Goal: Navigation & Orientation: Find specific page/section

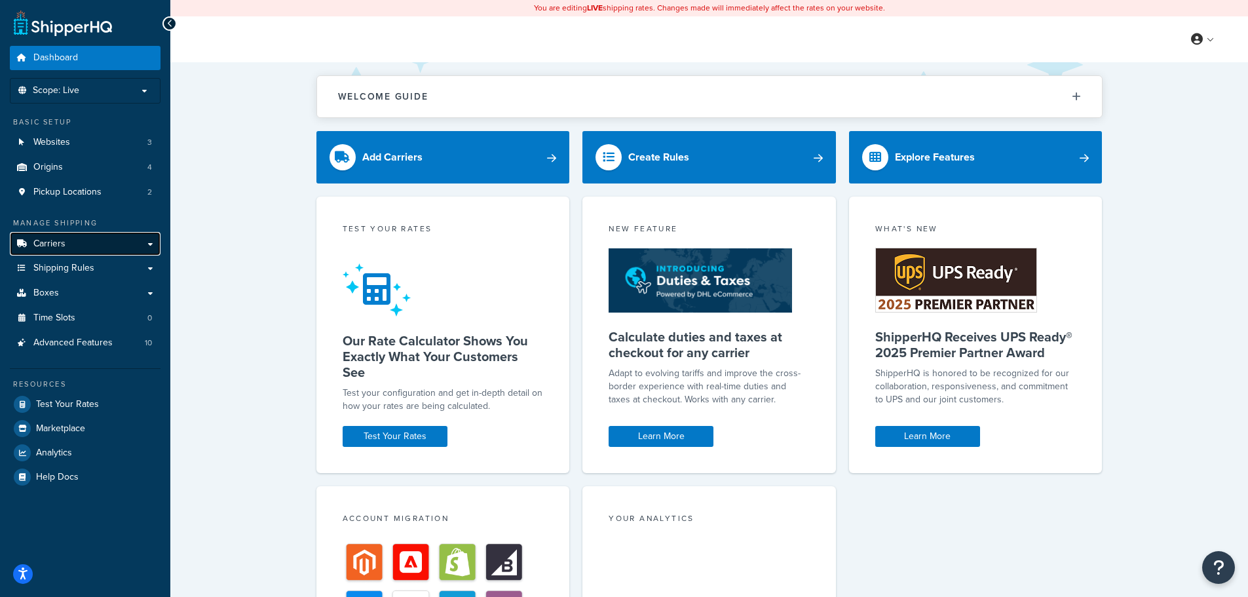
click at [100, 247] on link "Carriers" at bounding box center [85, 244] width 151 height 24
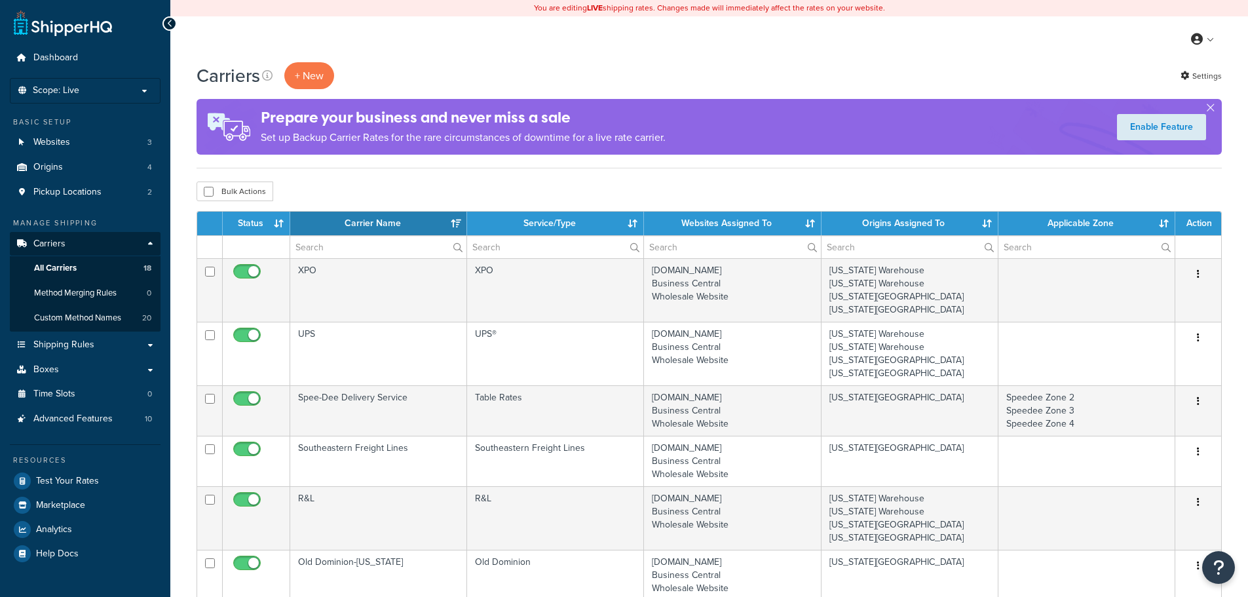
select select "15"
click at [77, 347] on span "Shipping Rules" at bounding box center [63, 344] width 61 height 11
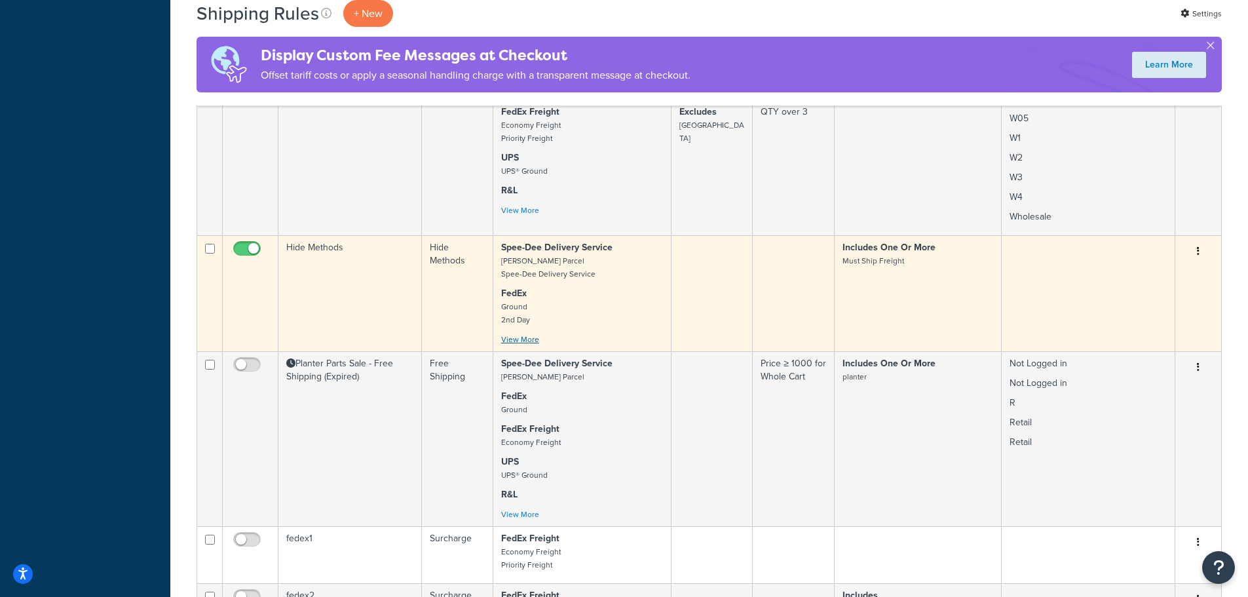
scroll to position [983, 0]
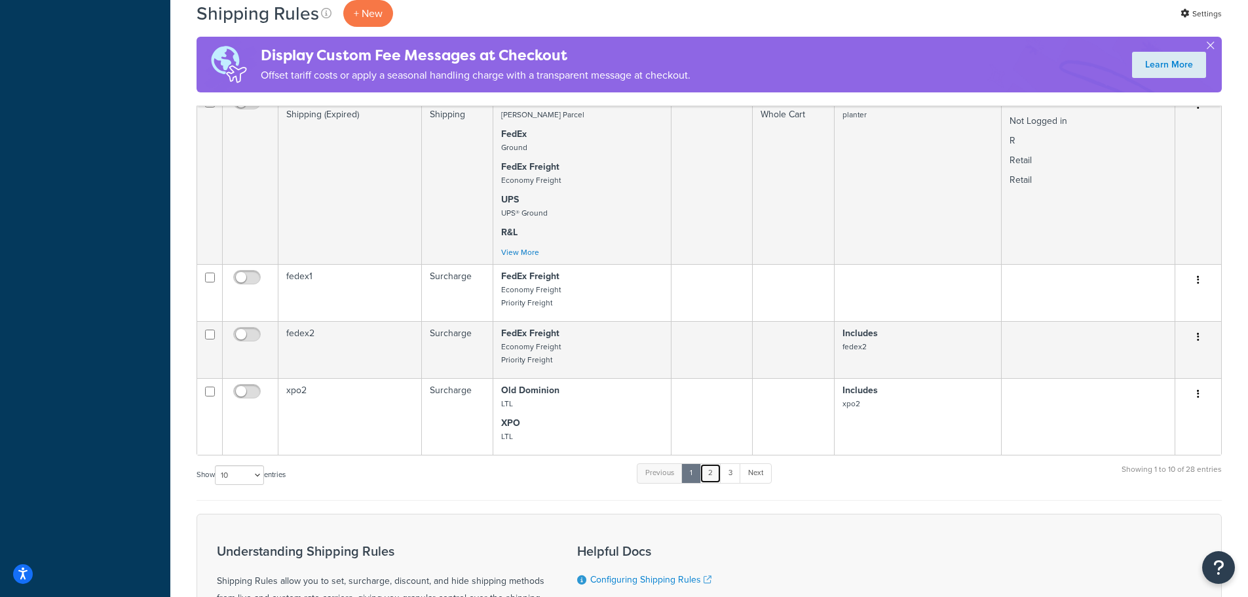
click at [709, 483] on link "2" at bounding box center [711, 473] width 22 height 20
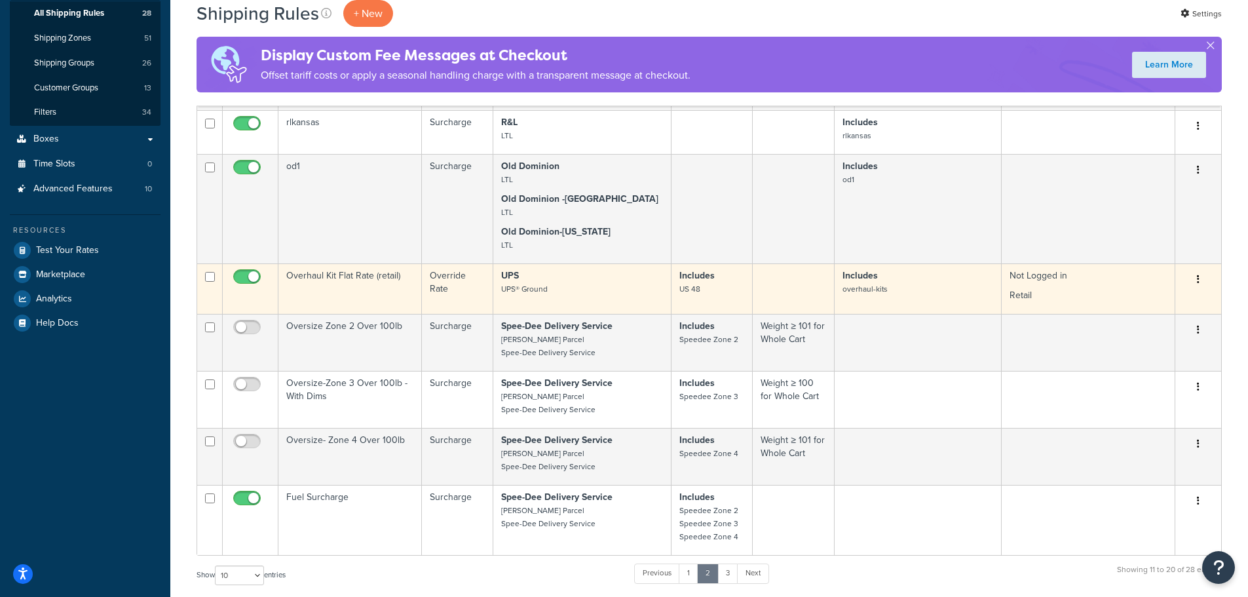
scroll to position [393, 0]
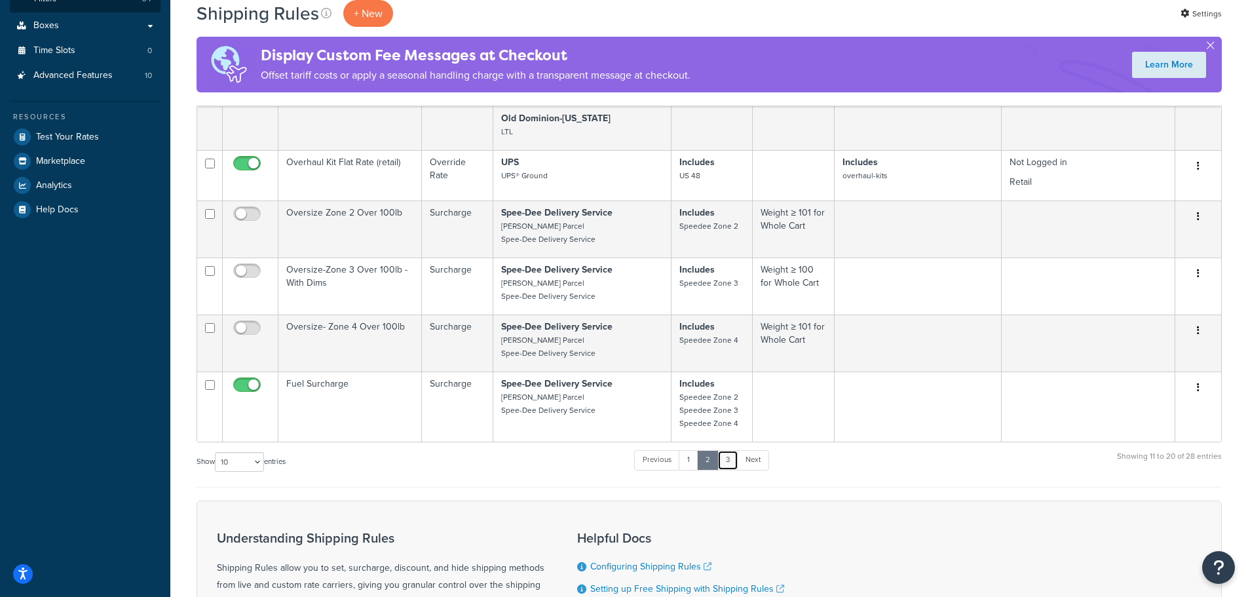
click at [725, 464] on link "3" at bounding box center [727, 460] width 21 height 20
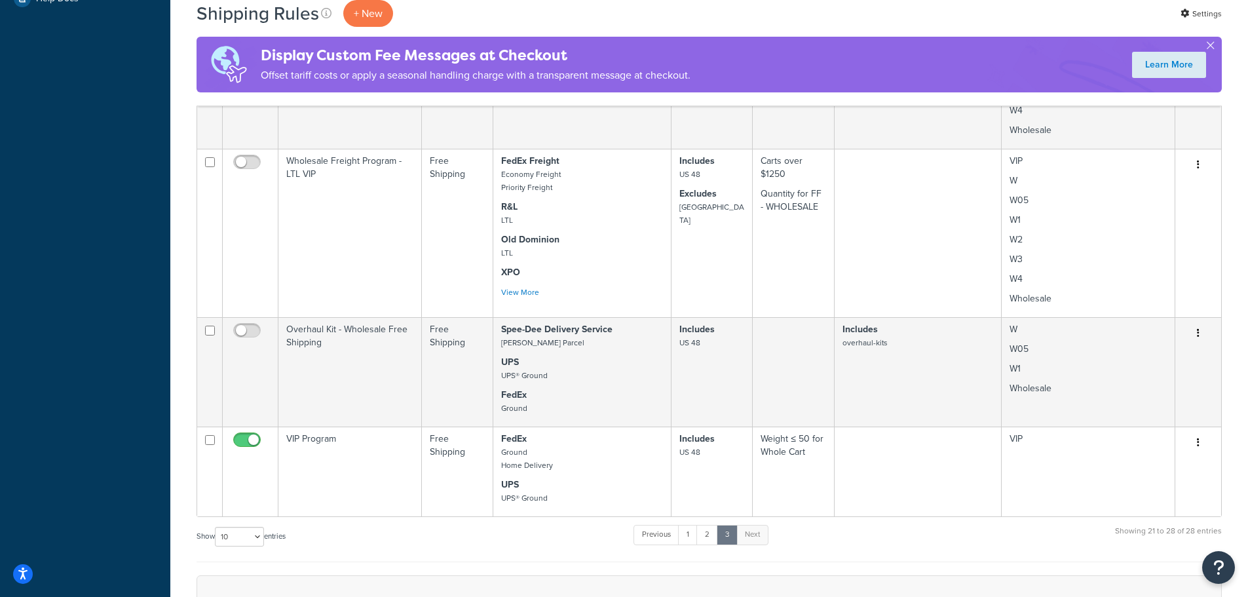
scroll to position [651, 0]
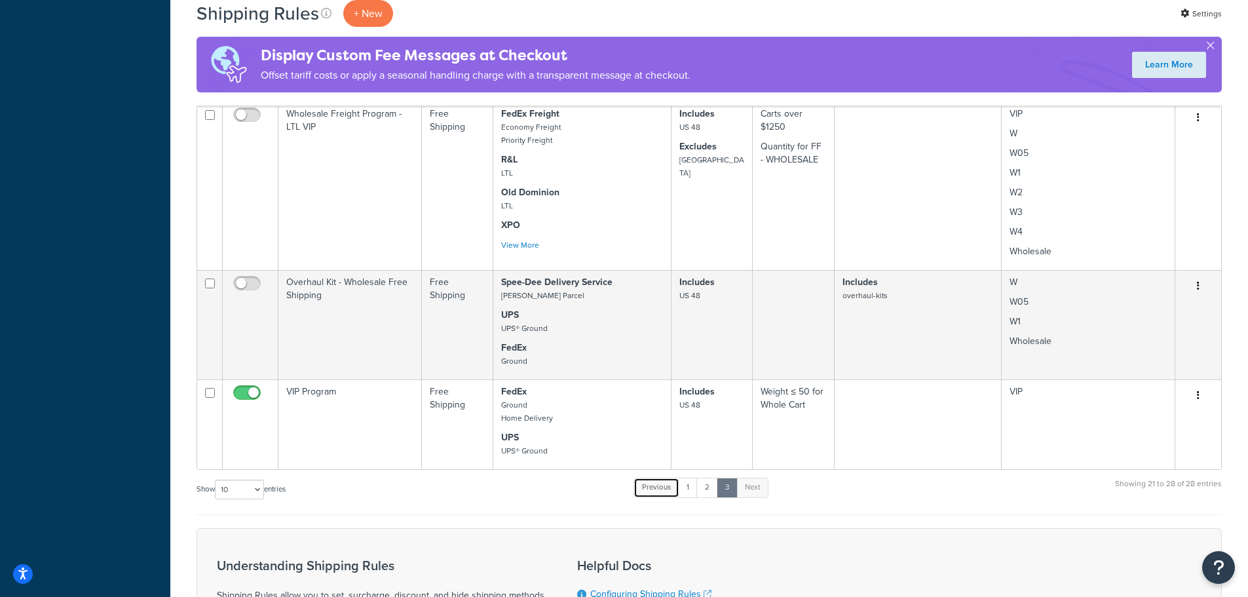
click at [649, 497] on link "Previous" at bounding box center [656, 488] width 46 height 20
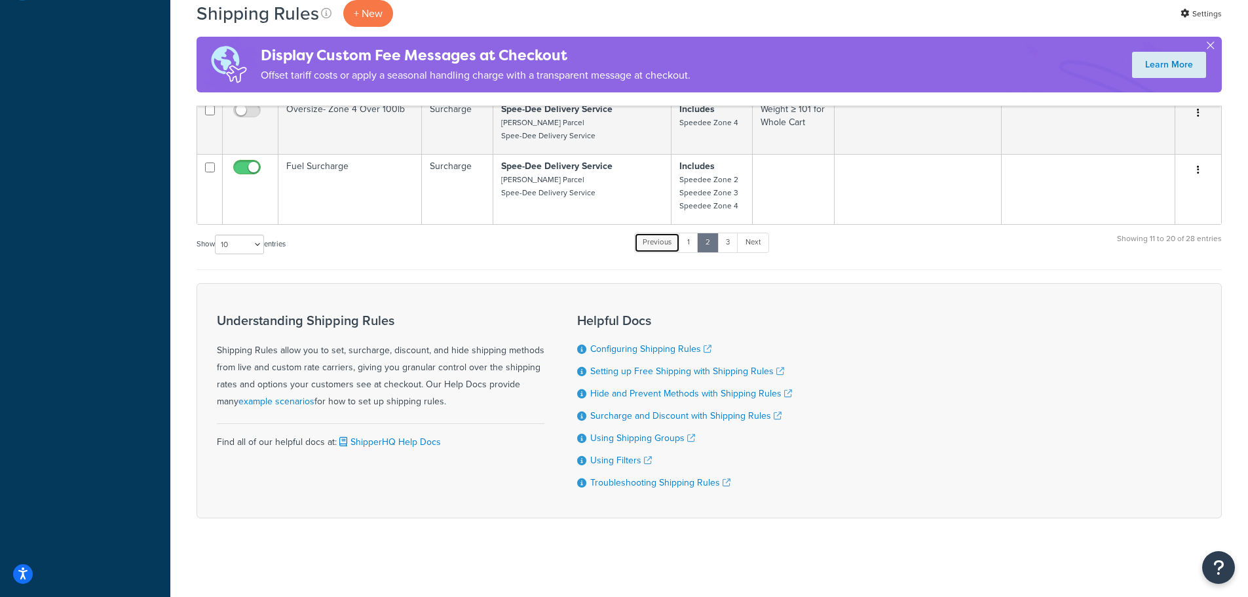
click at [664, 245] on link "Previous" at bounding box center [657, 243] width 46 height 20
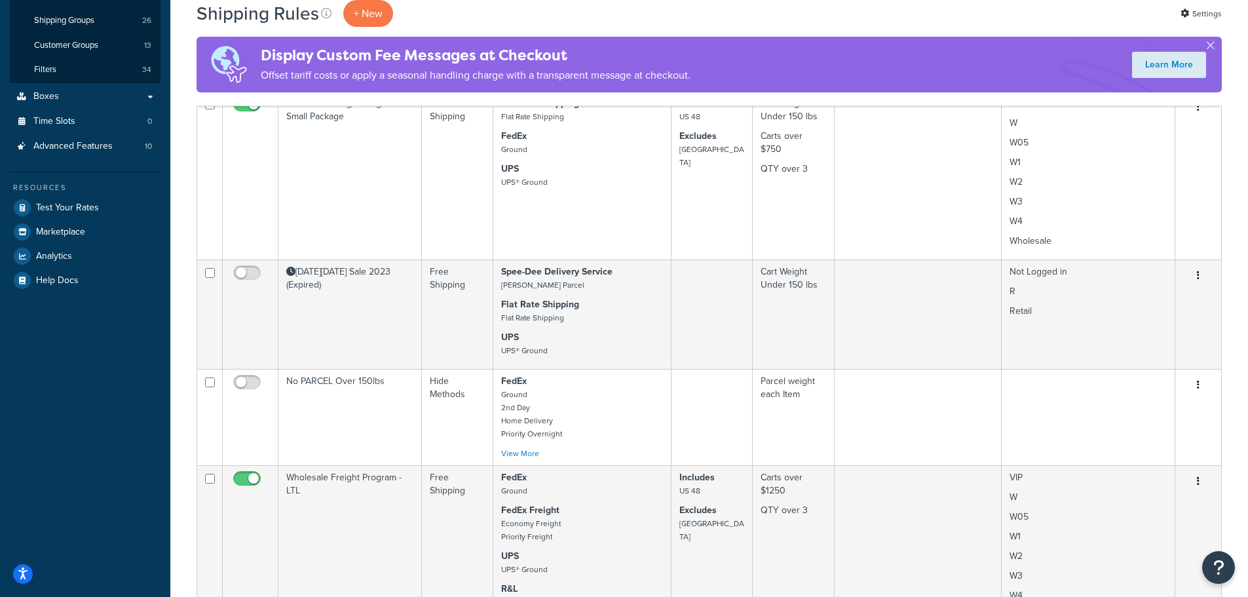
scroll to position [0, 0]
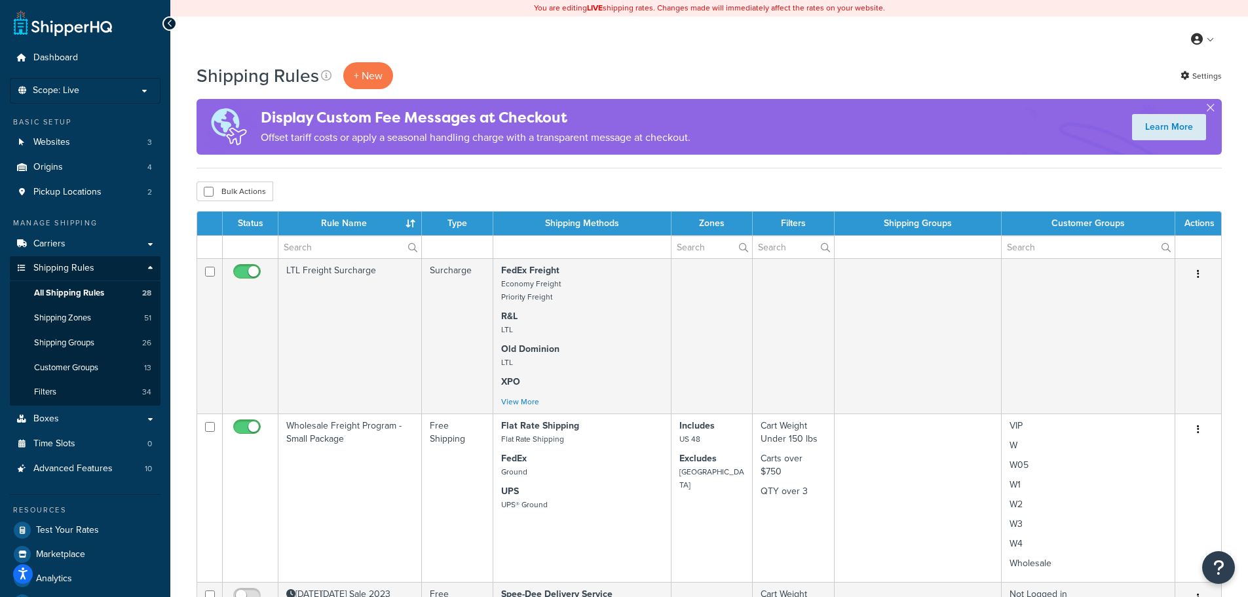
drag, startPoint x: 690, startPoint y: 68, endPoint x: 698, endPoint y: 66, distance: 7.5
click at [692, 68] on div "Shipping Rules + New Settings" at bounding box center [709, 75] width 1025 height 27
click at [80, 251] on link "Carriers" at bounding box center [85, 244] width 151 height 24
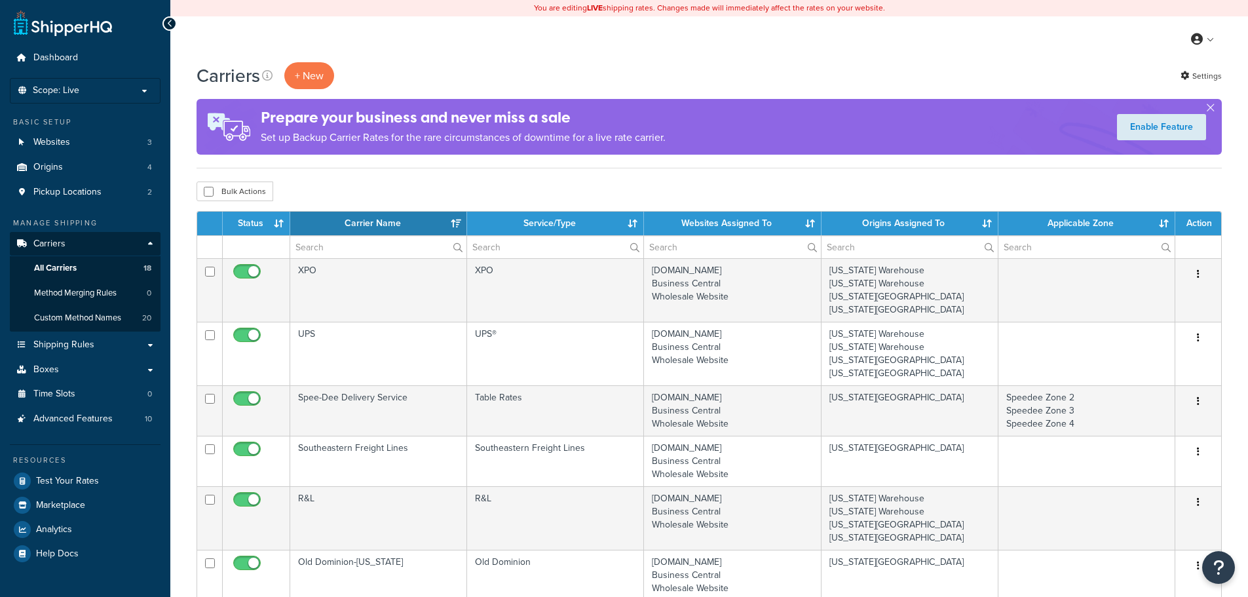
select select "15"
